Goal: Task Accomplishment & Management: Manage account settings

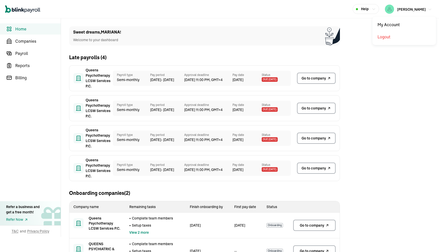
click at [418, 8] on span "[PERSON_NAME]" at bounding box center [411, 9] width 29 height 5
click at [46, 46] on link "Companies" at bounding box center [30, 41] width 61 height 11
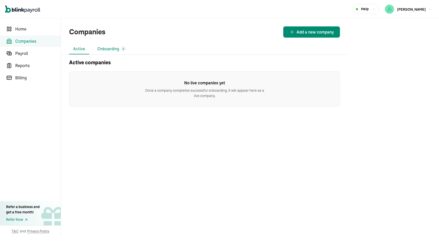
click at [125, 48] on div "2" at bounding box center [123, 48] width 5 height 5
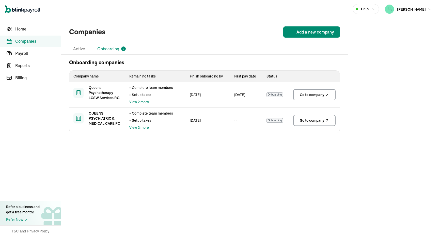
click at [311, 96] on span "Go to company" at bounding box center [312, 94] width 24 height 5
click at [313, 117] on link "Go to company" at bounding box center [314, 120] width 42 height 11
